Goal: Information Seeking & Learning: Learn about a topic

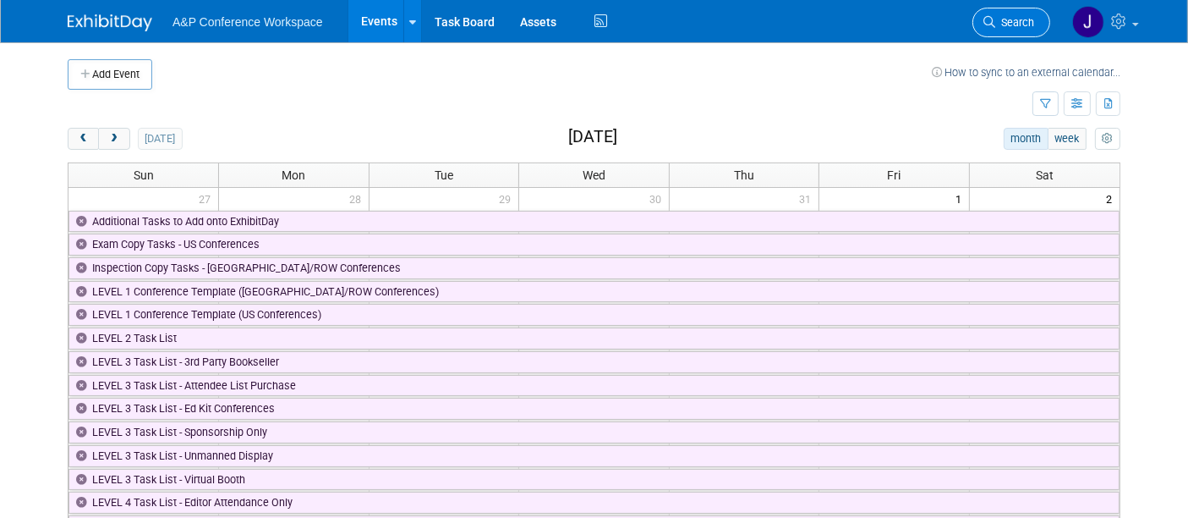
click at [1002, 23] on span "Search" at bounding box center [1015, 22] width 39 height 13
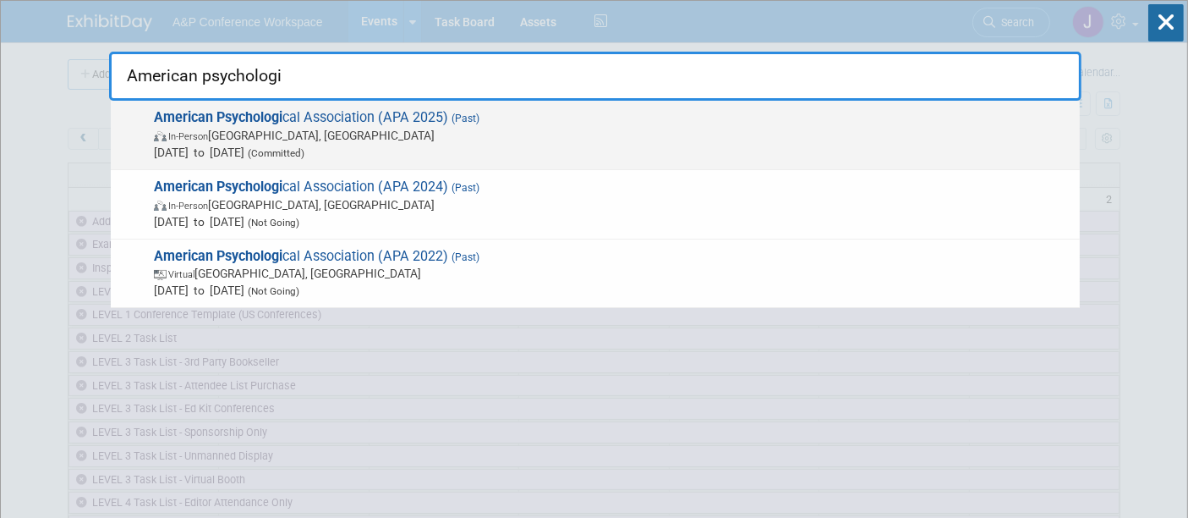
type input "American psychologi"
click at [412, 132] on span "In-Person [GEOGRAPHIC_DATA], [GEOGRAPHIC_DATA]" at bounding box center [613, 135] width 918 height 17
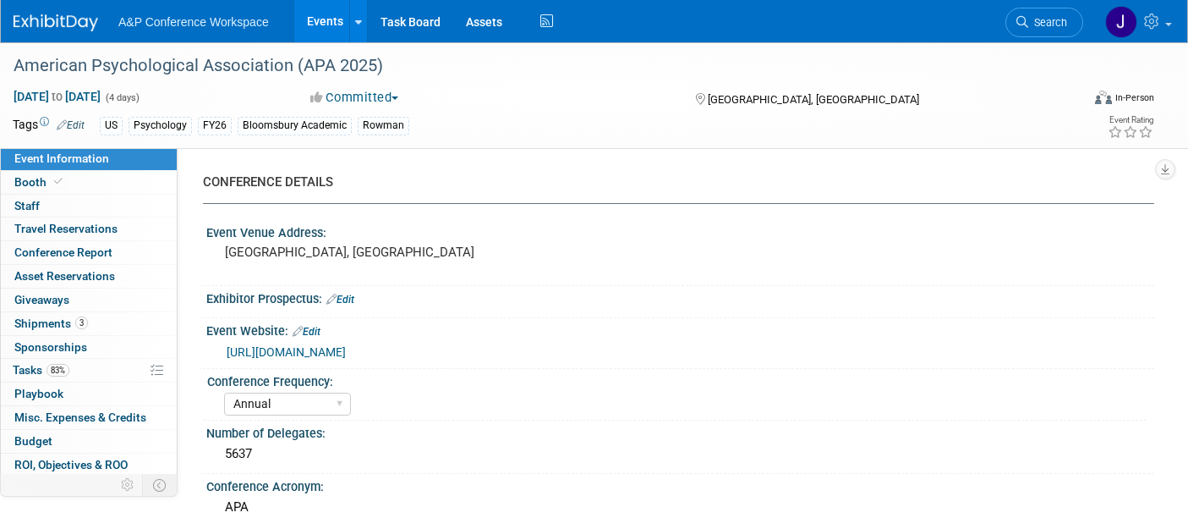
select select "Annual"
select select "Level 1"
select select "In-Person Booth"
select select "Psychology"
select select "Bloomsbury Academic"
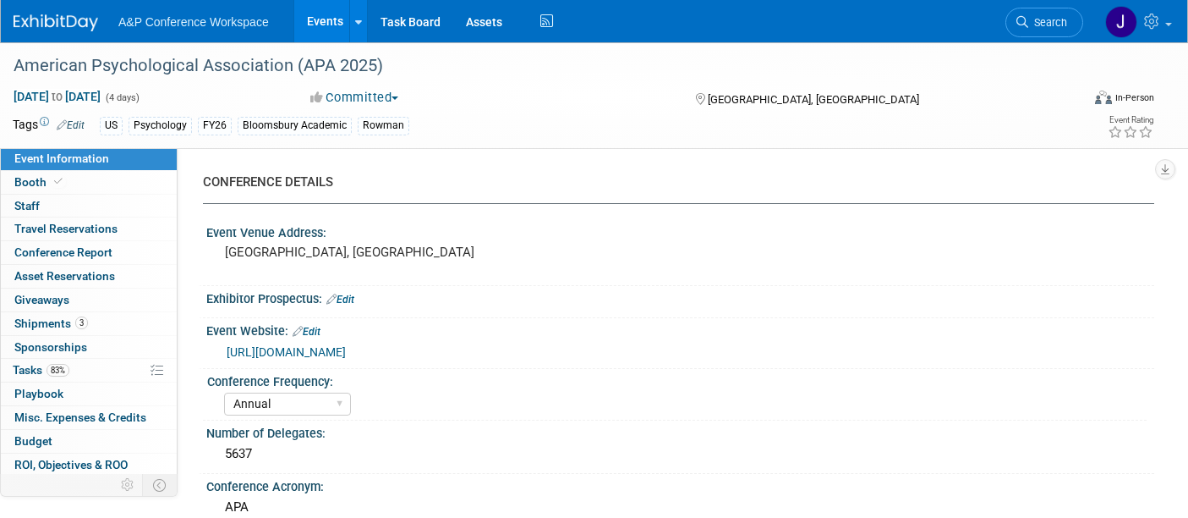
select select "Amanda Oney"
select select "Helen Jackson"
select select "Amy Suratia"
select select "Networking/Commissioning"
click at [62, 250] on span "Conference Report" at bounding box center [63, 252] width 98 height 14
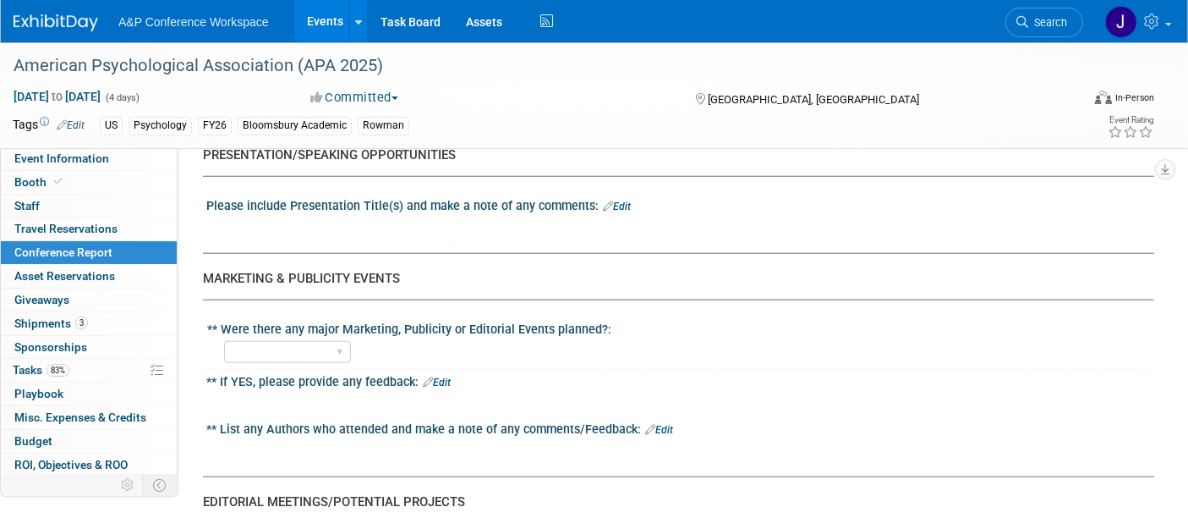
scroll to position [1597, 0]
